Goal: Navigation & Orientation: Find specific page/section

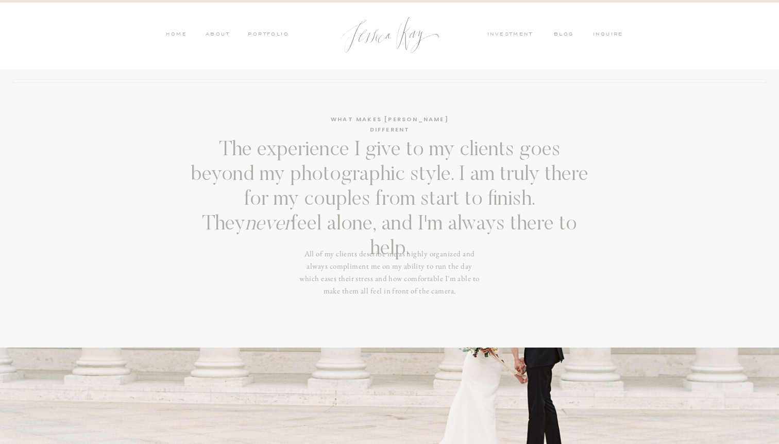
click at [178, 34] on nav "HOME" at bounding box center [176, 34] width 22 height 9
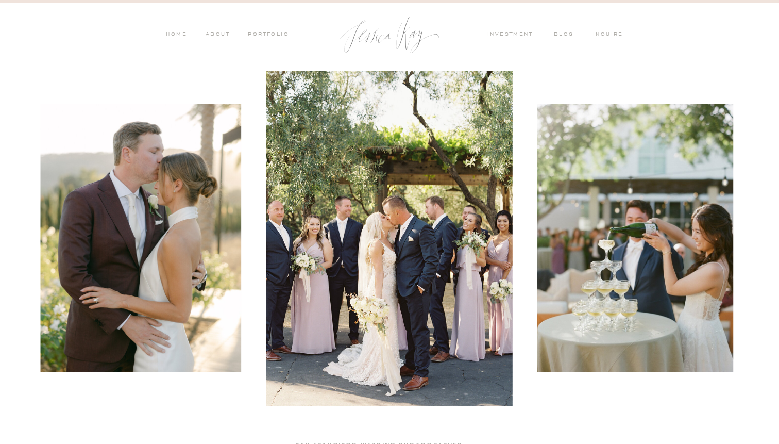
click at [217, 34] on nav "ABOUT" at bounding box center [216, 34] width 27 height 9
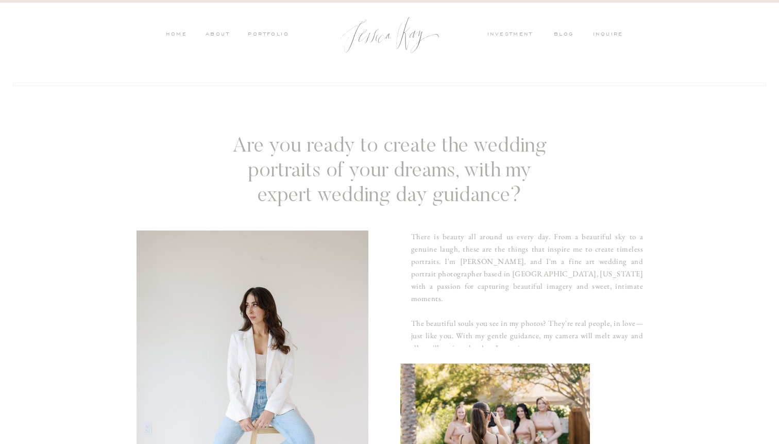
click at [280, 35] on nav "PORTFOLIO" at bounding box center [267, 34] width 43 height 9
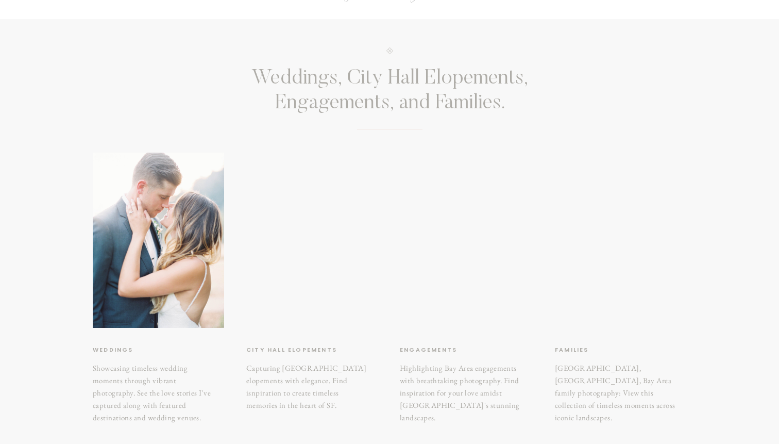
scroll to position [55, 0]
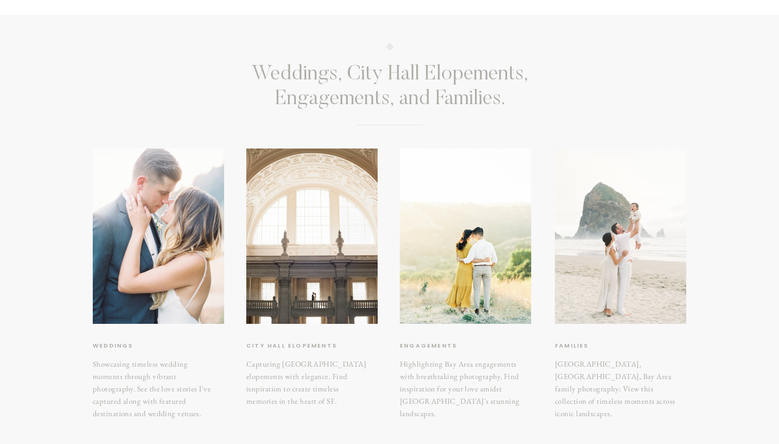
click at [610, 237] on div at bounding box center [620, 235] width 131 height 175
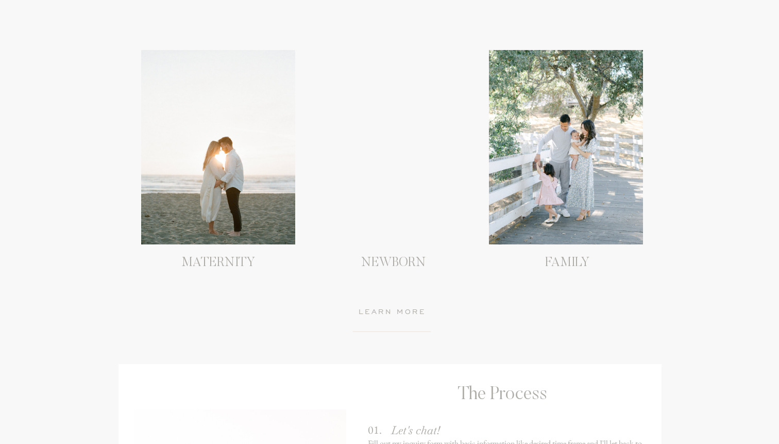
scroll to position [983, 0]
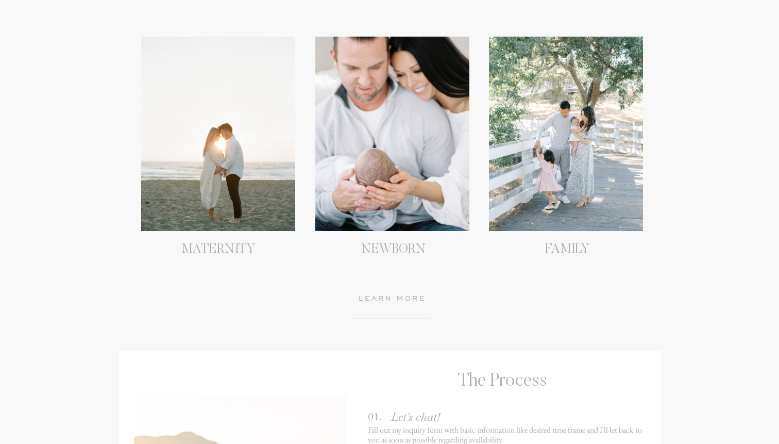
click at [569, 173] on div at bounding box center [566, 134] width 154 height 194
click at [566, 247] on h3 "FAMILY" at bounding box center [567, 251] width 156 height 19
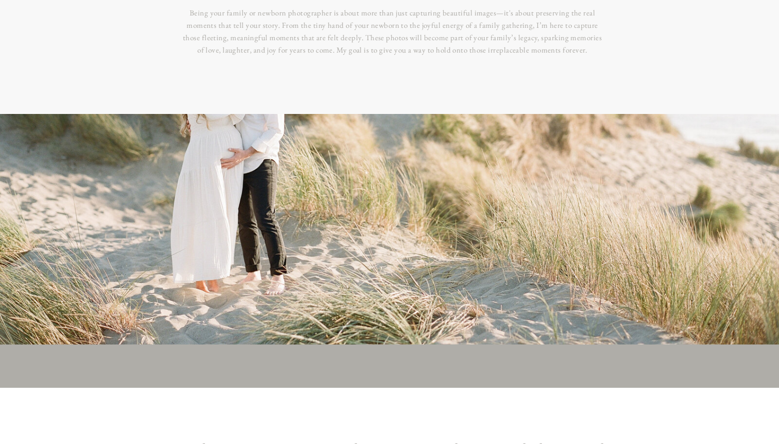
scroll to position [0, 0]
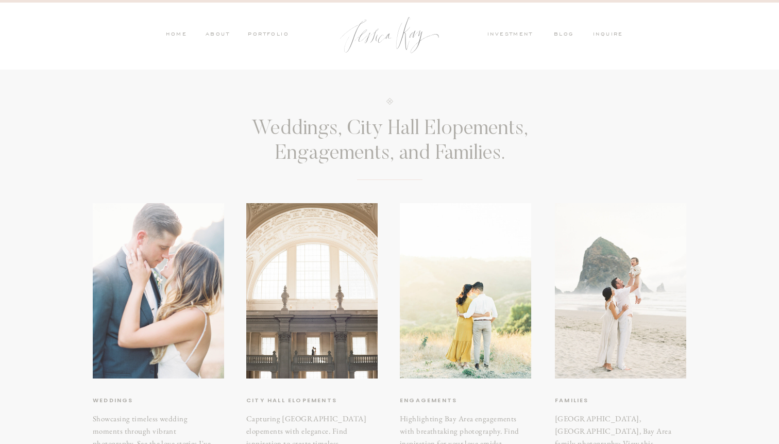
scroll to position [55, 0]
